Goal: Information Seeking & Learning: Check status

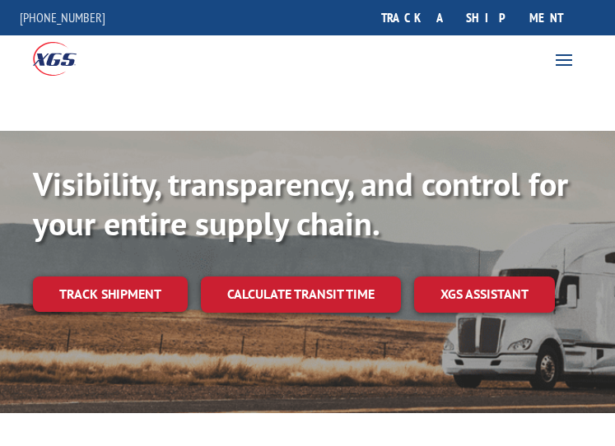
drag, startPoint x: 510, startPoint y: 25, endPoint x: 510, endPoint y: 41, distance: 16.5
click at [510, 25] on link "track a shipment" at bounding box center [472, 17] width 207 height 35
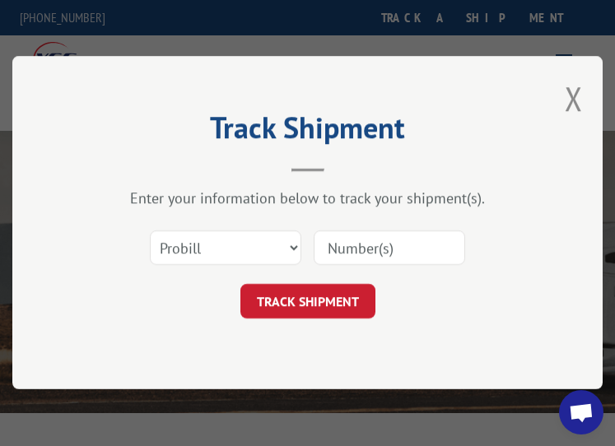
click at [408, 242] on input at bounding box center [388, 248] width 151 height 35
paste input "17402077"
type input "17402077"
click at [326, 324] on div "Track Shipment Enter your information below to track your shipment(s). Select c…" at bounding box center [307, 222] width 590 height 333
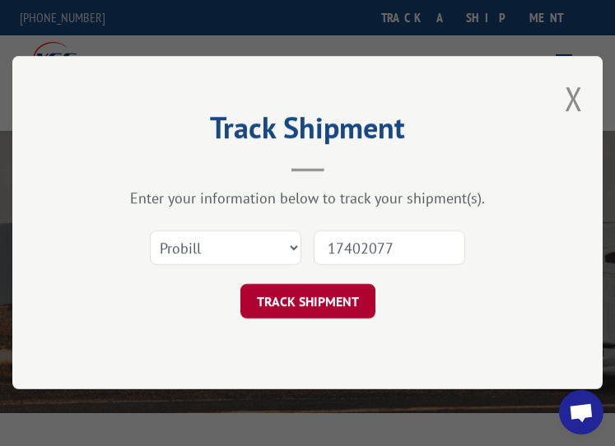
click at [325, 314] on button "TRACK SHIPMENT" at bounding box center [307, 302] width 135 height 35
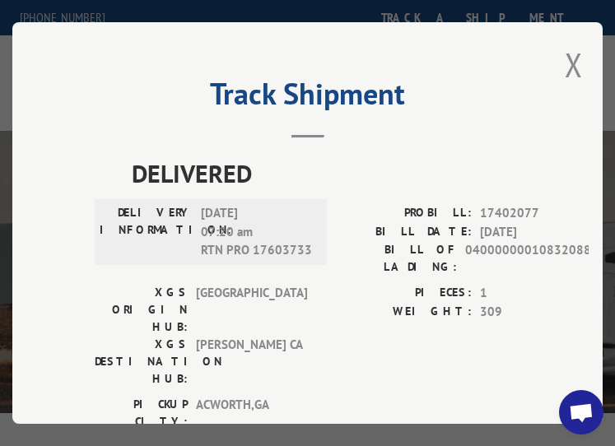
click at [297, 240] on span "[DATE] 07:20 am RTN PRO 17603733" at bounding box center [256, 232] width 111 height 56
copy span "17603733"
click at [580, 58] on div "Track Shipment DELIVERED DELIVERY INFORMATION: [DATE] 07:20 am RTN PRO 17603733…" at bounding box center [307, 223] width 590 height 402
click at [564, 59] on button "Close modal" at bounding box center [573, 65] width 18 height 44
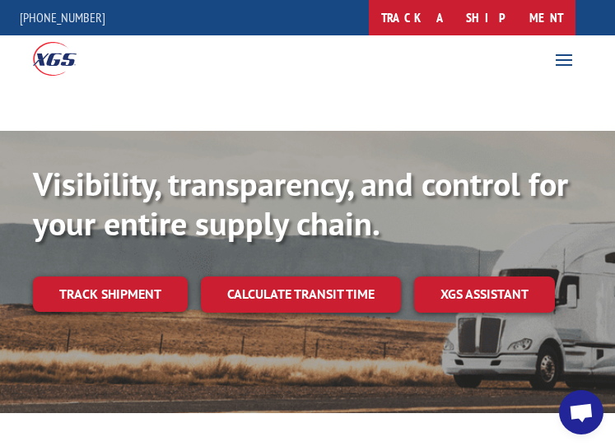
click at [548, 22] on link "track a shipment" at bounding box center [472, 17] width 207 height 35
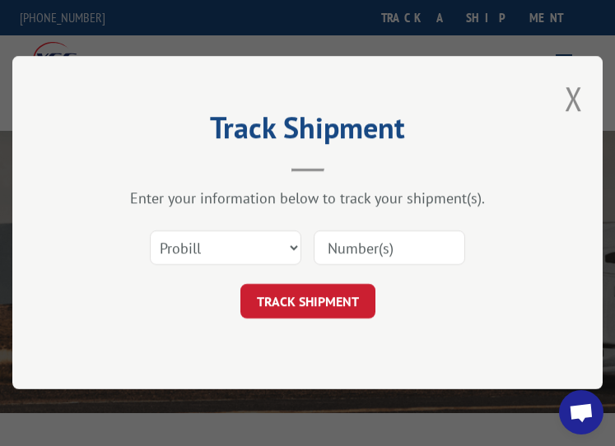
click at [381, 237] on div "Select category... Probill BOL PO" at bounding box center [308, 248] width 426 height 54
click at [381, 237] on input at bounding box center [388, 248] width 151 height 35
paste input "17603733"
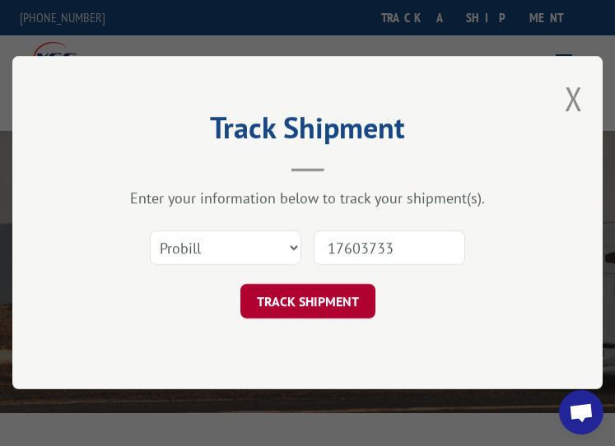
type input "17603733"
click at [324, 312] on button "TRACK SHIPMENT" at bounding box center [307, 302] width 135 height 35
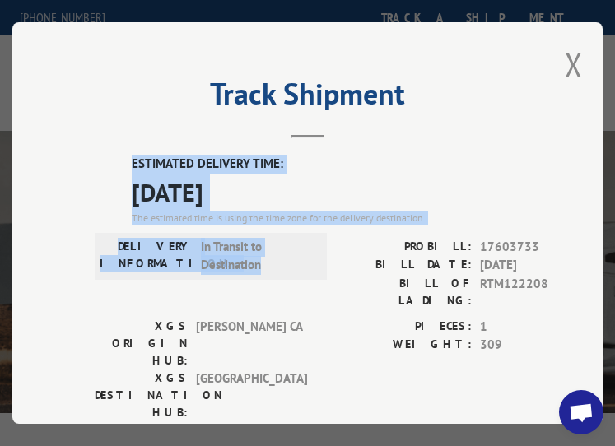
drag, startPoint x: 127, startPoint y: 152, endPoint x: 273, endPoint y: 258, distance: 180.5
click at [273, 258] on div "ESTIMATED DELIVERY TIME: [DATE] The estimated time is using the time zone for t…" at bounding box center [342, 451] width 494 height 592
copy div "ESTIMATED DELIVERY TIME: [DATE] The estimated time is using the time zone for t…"
